Goal: Complete application form

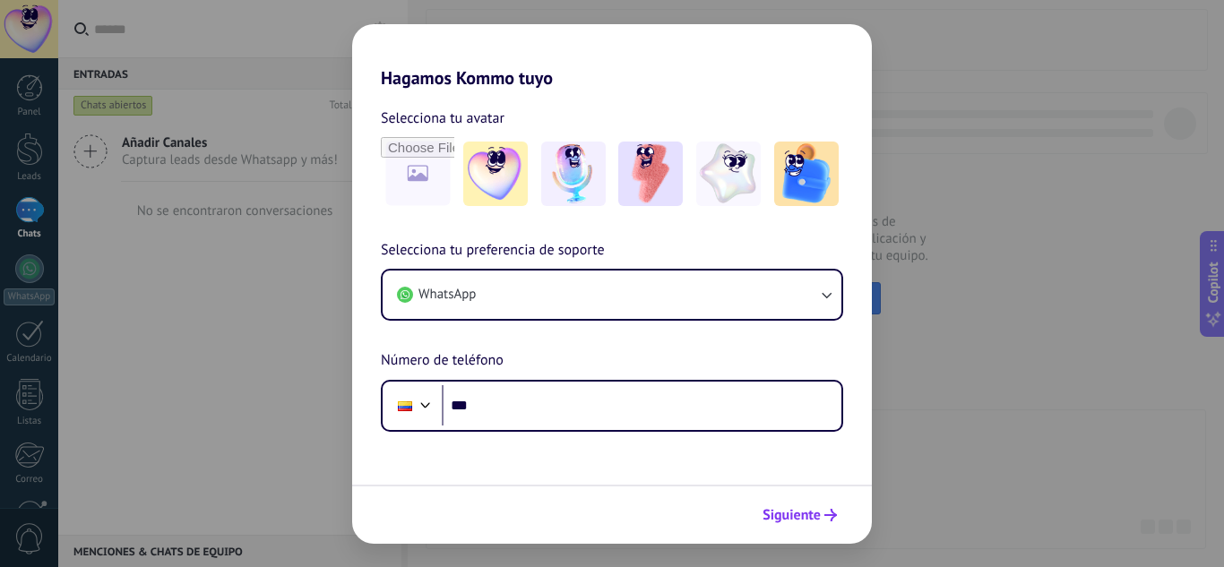
click at [789, 527] on button "Siguiente" at bounding box center [800, 515] width 91 height 30
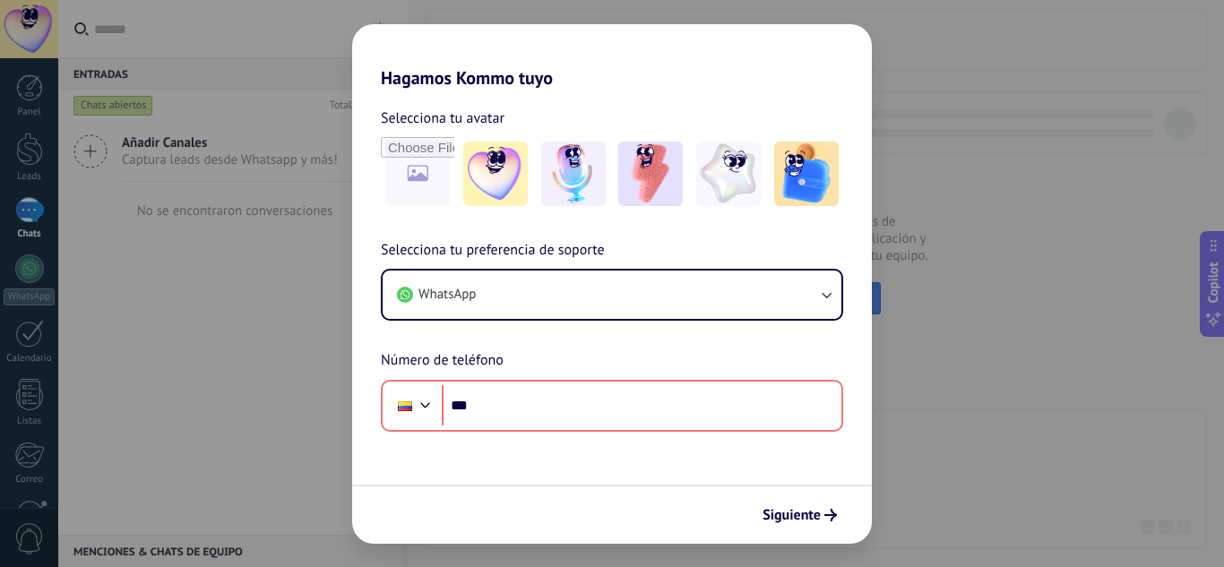
drag, startPoint x: 189, startPoint y: 99, endPoint x: 205, endPoint y: 101, distance: 16.2
click at [191, 100] on div "Hagamos Kommo tuyo Selecciona tu avatar Selecciona tu preferencia de soporte Wh…" at bounding box center [612, 283] width 1224 height 567
click at [789, 535] on div "Siguiente" at bounding box center [612, 514] width 520 height 59
click at [779, 520] on span "Siguiente" at bounding box center [792, 515] width 58 height 13
